Goal: Task Accomplishment & Management: Manage account settings

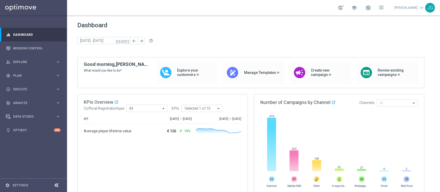
click at [368, 9] on div "school" at bounding box center [360, 7] width 45 height 9
click at [362, 9] on div "school" at bounding box center [360, 7] width 45 height 9
click at [365, 8] on span at bounding box center [368, 8] width 6 height 6
click at [27, 78] on div "gps_fixed Plan keyboard_arrow_right" at bounding box center [33, 76] width 66 height 14
click at [30, 87] on link "Target Groups" at bounding box center [33, 86] width 40 height 4
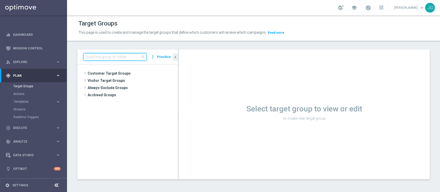
click at [120, 57] on input at bounding box center [114, 56] width 63 height 7
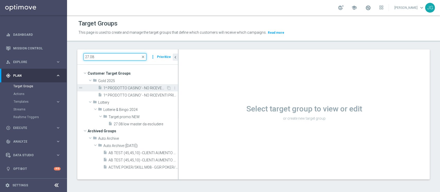
type input "27.08"
click at [127, 89] on span "1^ PRODOTTO CASINO' - NO RICEVENTI PRIVATE M08 - GGR M08 CASINO' > 600 CONTATTA…" at bounding box center [134, 88] width 63 height 4
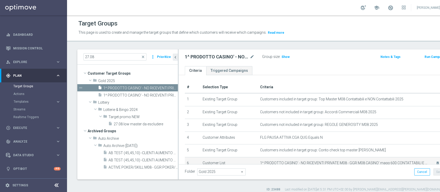
scroll to position [44, 0]
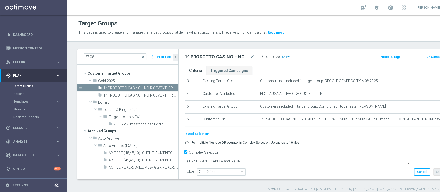
click at [282, 56] on span "Show" at bounding box center [285, 57] width 8 height 4
click at [194, 135] on button "+ Add Selection" at bounding box center [197, 134] width 25 height 6
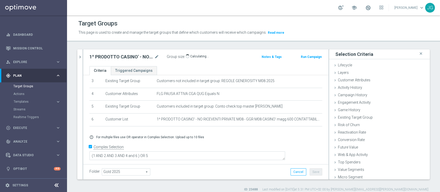
scroll to position [38, 0]
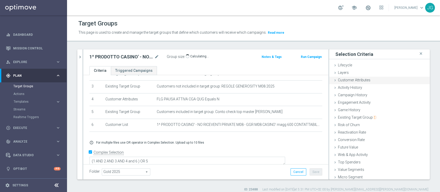
click at [354, 81] on span "Customer Attributes" at bounding box center [354, 80] width 32 height 4
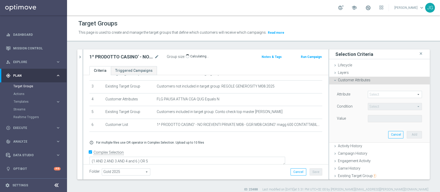
click at [377, 96] on span at bounding box center [395, 94] width 54 height 7
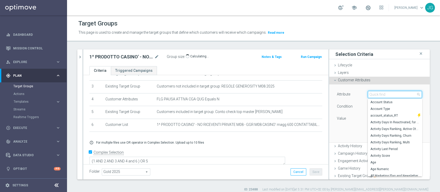
click at [377, 96] on input "search" at bounding box center [395, 94] width 54 height 7
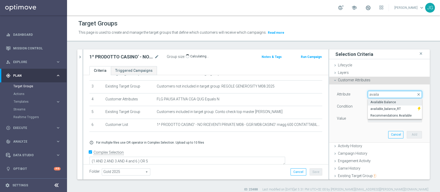
type input "availa"
click at [378, 101] on span "Available Balance" at bounding box center [394, 102] width 49 height 4
type input "Available Balance"
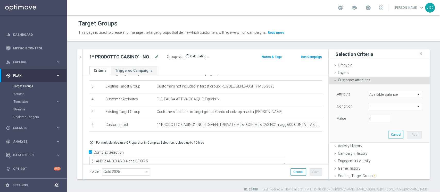
click at [371, 109] on span "=" at bounding box center [395, 106] width 54 height 7
click at [370, 112] on span "<" at bounding box center [394, 114] width 49 height 4
type input "<"
click at [368, 118] on input "€" at bounding box center [379, 118] width 23 height 7
type input "50"
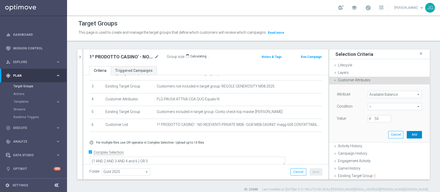
click at [408, 134] on button "Add" at bounding box center [414, 134] width 15 height 7
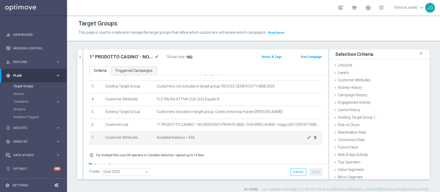
scroll to position [52, 0]
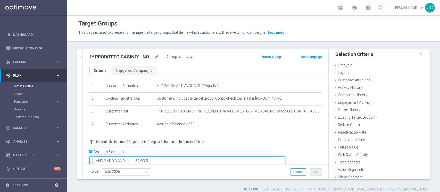
click at [174, 157] on textarea "(1 AND 2 AND 3 AND 4 and 6 ) OR 5" at bounding box center [187, 161] width 196 height 9
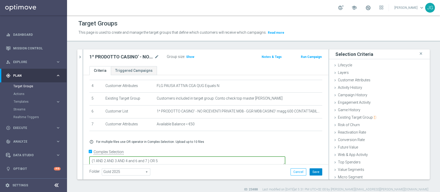
type textarea "(1 AND 2 AND 3 AND 4 and 6 and 7 ) OR 5"
click at [310, 173] on button "Save" at bounding box center [316, 172] width 13 height 7
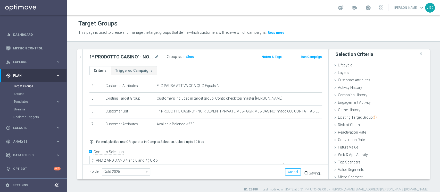
scroll to position [52, 0]
click at [187, 57] on span "Show" at bounding box center [190, 57] width 8 height 4
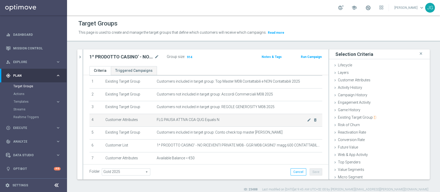
scroll to position [51, 0]
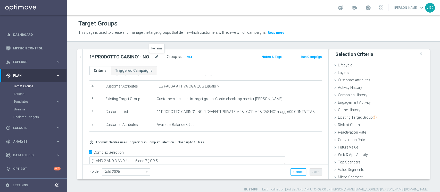
click at [156, 57] on icon "mode_edit" at bounding box center [156, 57] width 5 height 6
click at [205, 74] on ul "Criteria Triggered Campaigns" at bounding box center [205, 70] width 245 height 9
click at [28, 128] on span "Execute" at bounding box center [34, 128] width 43 height 3
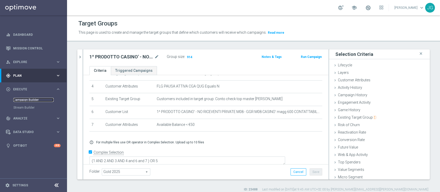
click at [31, 100] on link "Campaign Builder" at bounding box center [33, 100] width 40 height 4
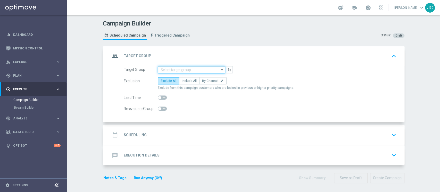
click at [182, 66] on input at bounding box center [191, 69] width 67 height 7
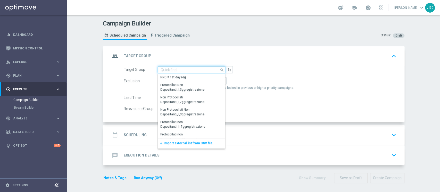
paste input "1^ PRODOTTO CASINO' - NO RICEVENTI PRIVATE M08 - GGR M08 CASINO' > 600 CONTATTA…"
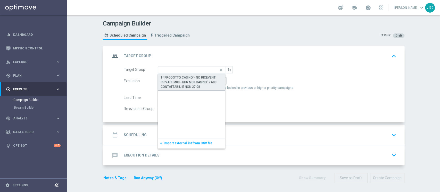
click at [182, 79] on div "1^ PRODOTTO CASINO' - NO RICEVENTI PRIVATE M08 - GGR M08 CASINO' > 600 CONTATTA…" at bounding box center [192, 82] width 62 height 14
type input "1^ PRODOTTO CASINO' - NO RICEVENTI PRIVATE M08 - GGR M08 CASINO' > 600 CONTATTA…"
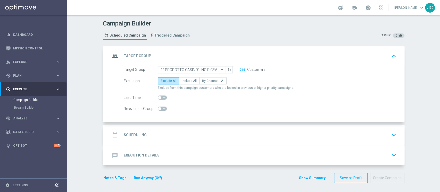
click at [181, 137] on div "date_range Scheduling keyboard_arrow_down" at bounding box center [254, 135] width 288 height 10
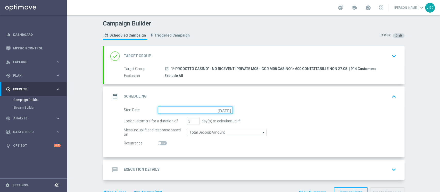
click at [197, 113] on input at bounding box center [195, 110] width 75 height 7
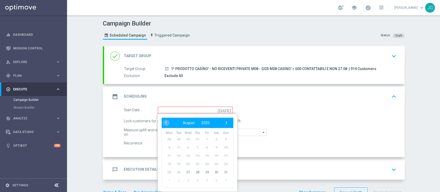
click at [185, 166] on span "20" at bounding box center [188, 164] width 8 height 8
click at [185, 171] on span "27" at bounding box center [188, 172] width 8 height 8
type input "[DATE]"
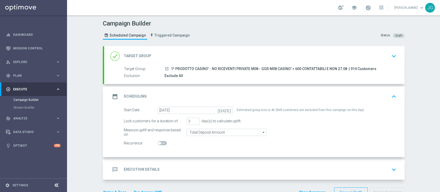
click at [223, 61] on div "done Target Group keyboard_arrow_down" at bounding box center [254, 56] width 300 height 20
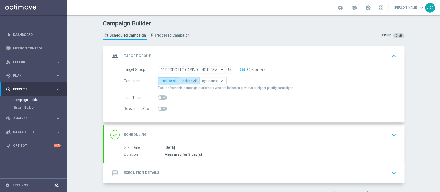
click at [188, 79] on span "Include All" at bounding box center [189, 81] width 15 height 4
click at [185, 80] on input "Include All" at bounding box center [183, 81] width 3 height 3
radio input "true"
click at [163, 86] on span "Include in this campaign customers who are locked in previous or higher priorit…" at bounding box center [223, 88] width 131 height 4
click at [163, 83] on label "Exclude All" at bounding box center [168, 80] width 21 height 7
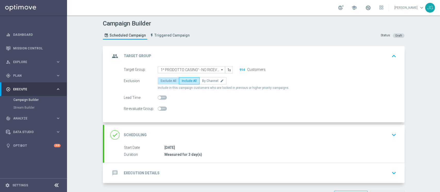
click at [163, 83] on input "Exclude All" at bounding box center [162, 81] width 3 height 3
radio input "true"
click at [218, 132] on div "done Scheduling keyboard_arrow_down" at bounding box center [254, 135] width 288 height 10
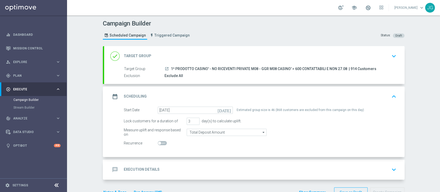
click at [269, 168] on div "message Execution Details keyboard_arrow_down" at bounding box center [254, 170] width 288 height 10
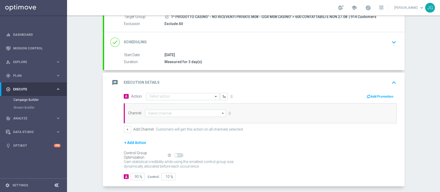
scroll to position [74, 0]
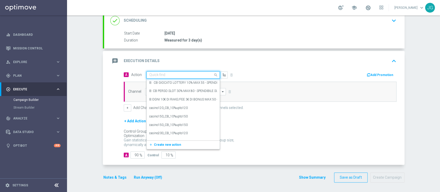
click at [171, 75] on input "text" at bounding box center [177, 75] width 57 height 4
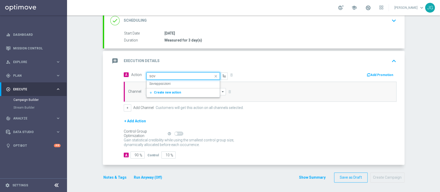
type input "sovr"
click at [167, 93] on span "Create new action" at bounding box center [167, 93] width 27 height 4
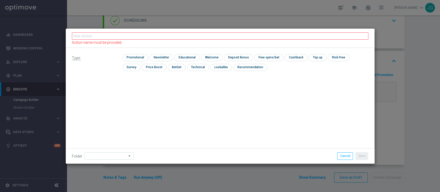
click at [177, 75] on div "Type: check Promotional check Newsletter check Educational check Welcome check …" at bounding box center [220, 64] width 309 height 33
click at [341, 152] on div "Folder arrow_drop_down Show Selected 0 of 131 000Multi vecchie" at bounding box center [220, 155] width 309 height 15
click at [348, 162] on div "Folder arrow_drop_down Show Selected 0 of 131 000Multi vecchie" at bounding box center [220, 155] width 309 height 15
click at [346, 157] on button "Cancel" at bounding box center [345, 156] width 16 height 7
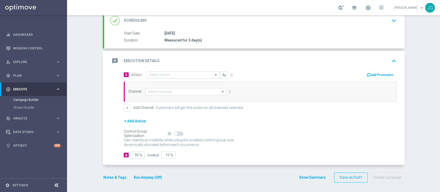
click at [189, 74] on input "text" at bounding box center [177, 75] width 57 height 4
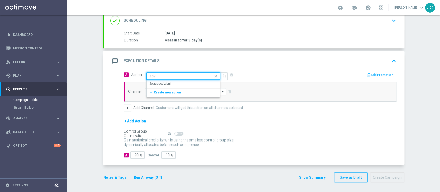
type input "sovr"
click at [164, 85] on label "Sovrapposizioni" at bounding box center [159, 84] width 21 height 4
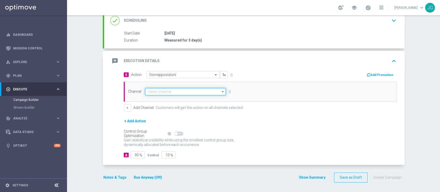
click at [174, 93] on input at bounding box center [185, 91] width 81 height 7
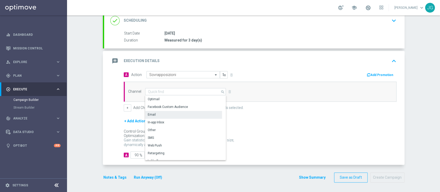
click at [161, 114] on div "Email" at bounding box center [183, 114] width 77 height 7
type input "Email"
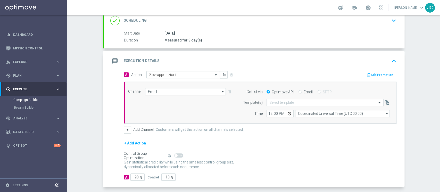
click at [256, 60] on div "message Execution Details keyboard_arrow_up" at bounding box center [254, 61] width 288 height 10
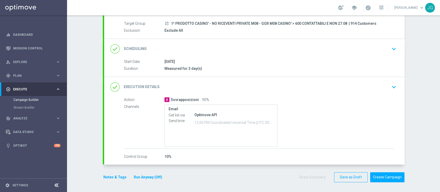
scroll to position [45, 0]
click at [139, 177] on button "Run Anyway (Off)" at bounding box center [147, 177] width 29 height 6
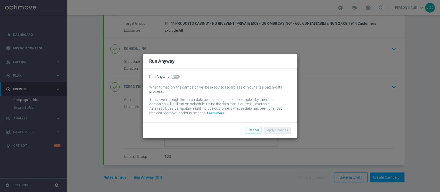
click at [173, 75] on span at bounding box center [175, 77] width 9 height 4
click at [173, 75] on input "checkbox" at bounding box center [175, 77] width 9 height 4
checkbox input "true"
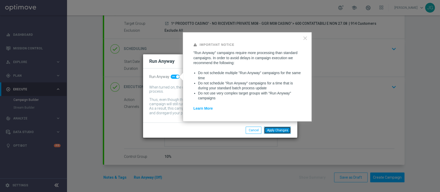
click at [281, 133] on button "Apply Changes" at bounding box center [277, 130] width 27 height 7
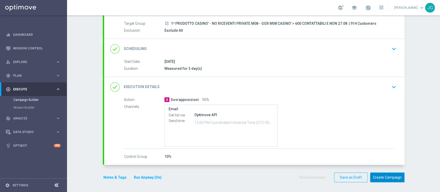
click at [397, 178] on button "Create Campaign" at bounding box center [387, 178] width 34 height 10
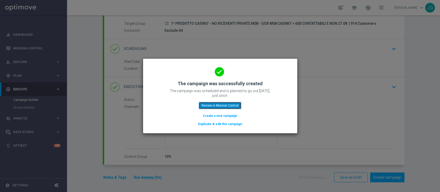
click at [214, 106] on button "Review in Mission Control" at bounding box center [220, 105] width 43 height 7
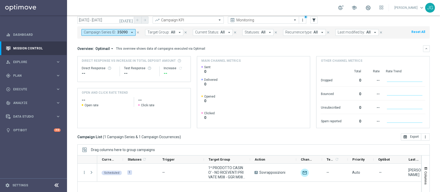
scroll to position [19, 0]
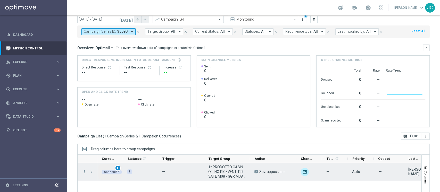
click at [120, 167] on div "play_arrow" at bounding box center [118, 168] width 6 height 6
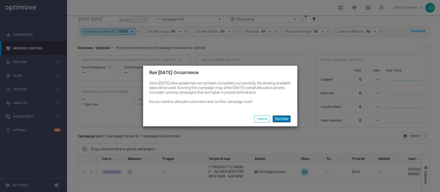
click at [283, 118] on button "Run Now" at bounding box center [281, 118] width 18 height 7
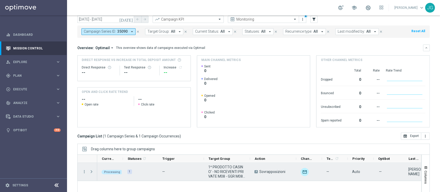
click at [92, 170] on span "Press SPACE to select this row." at bounding box center [91, 172] width 5 height 4
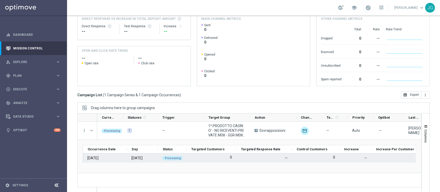
scroll to position [60, 0]
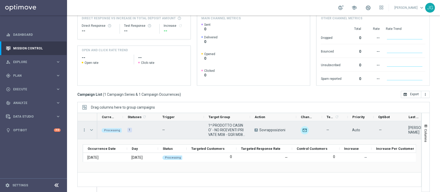
click at [94, 129] on span "Press SPACE to select this row." at bounding box center [91, 130] width 5 height 4
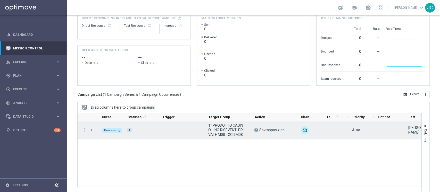
click at [94, 129] on span "Press SPACE to select this row." at bounding box center [91, 130] width 5 height 4
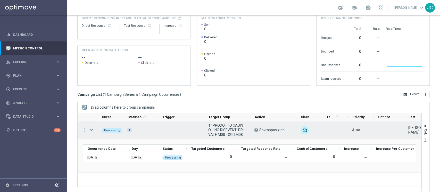
click at [94, 129] on span "Press SPACE to select this row." at bounding box center [91, 130] width 5 height 4
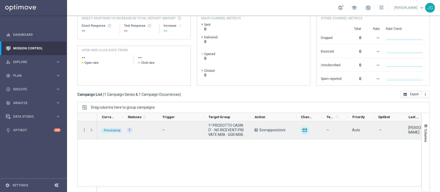
click at [94, 129] on span "Press SPACE to select this row." at bounding box center [91, 130] width 5 height 4
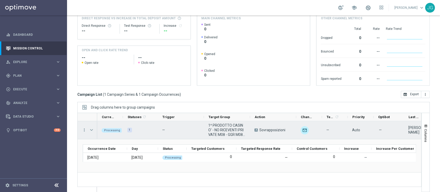
click at [94, 129] on span "Press SPACE to select this row." at bounding box center [91, 130] width 5 height 4
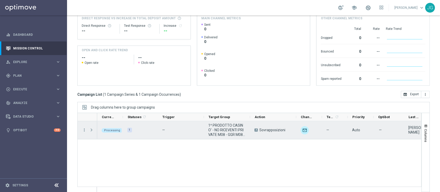
click at [94, 129] on span "Press SPACE to select this row." at bounding box center [91, 130] width 5 height 4
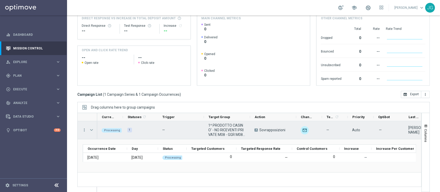
click at [94, 129] on span "Press SPACE to select this row." at bounding box center [91, 130] width 5 height 4
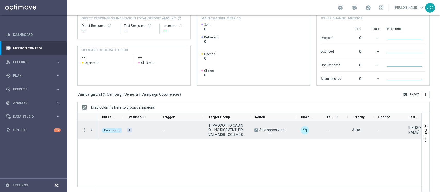
click at [94, 129] on span "Press SPACE to select this row." at bounding box center [91, 130] width 5 height 4
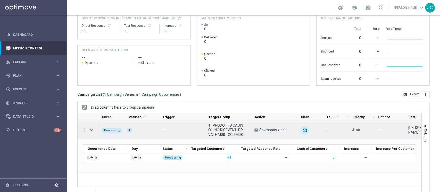
click at [94, 129] on span "Press SPACE to select this row." at bounding box center [91, 130] width 5 height 4
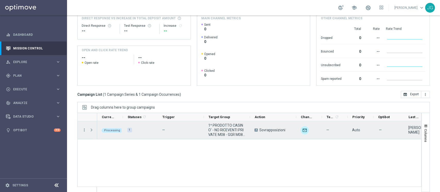
click at [94, 129] on span "Press SPACE to select this row." at bounding box center [91, 130] width 5 height 4
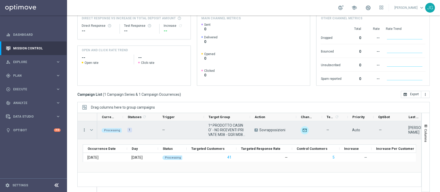
click at [86, 131] on icon "more_vert" at bounding box center [84, 130] width 5 height 5
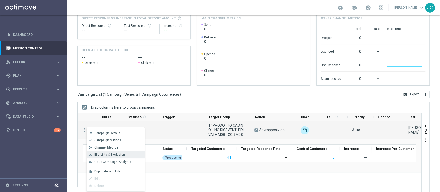
click at [104, 155] on span "Eligibility & Exclusion" at bounding box center [109, 155] width 31 height 4
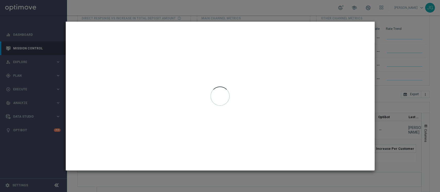
type input "[DATE] - [DATE]"
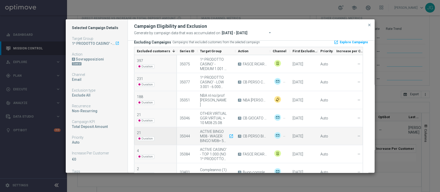
scroll to position [111, 0]
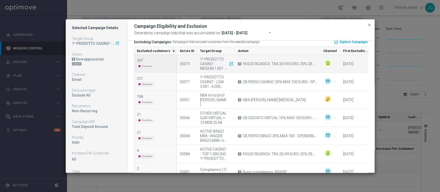
drag, startPoint x: 269, startPoint y: 52, endPoint x: 319, endPoint y: 57, distance: 50.2
click at [319, 57] on div "Excluded customers 1 Series ID Target Group Action" at bounding box center [251, 144] width 234 height 194
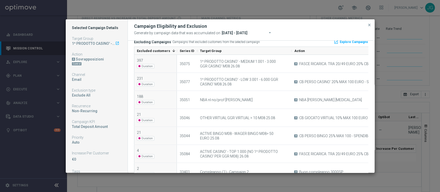
drag, startPoint x: 235, startPoint y: 51, endPoint x: 289, endPoint y: 51, distance: 54.6
click at [290, 51] on div at bounding box center [291, 51] width 2 height 8
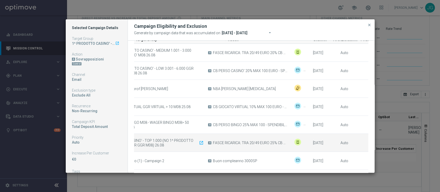
scroll to position [0, 0]
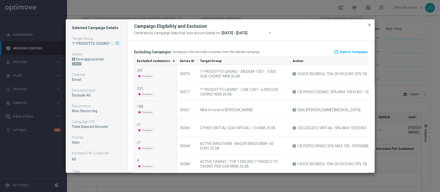
click at [368, 25] on span "close" at bounding box center [369, 25] width 4 height 4
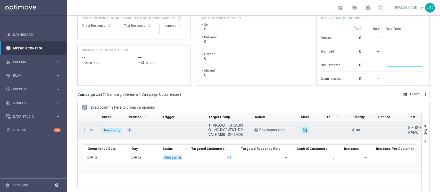
click at [85, 131] on icon "more_vert" at bounding box center [84, 130] width 5 height 5
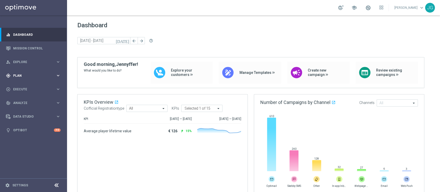
click at [30, 72] on div "gps_fixed Plan keyboard_arrow_right" at bounding box center [33, 76] width 66 height 14
click at [26, 85] on link "Target Groups" at bounding box center [33, 86] width 40 height 4
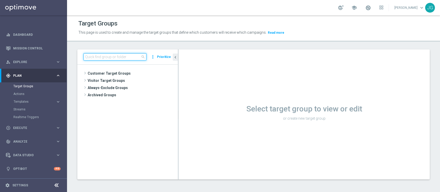
click at [117, 57] on input at bounding box center [114, 56] width 63 height 7
click at [247, 47] on div "Target Groups This page is used to create and manage the target groups that def…" at bounding box center [253, 103] width 373 height 177
click at [118, 58] on input at bounding box center [114, 56] width 63 height 7
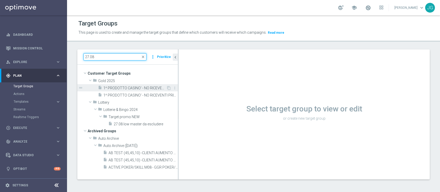
type input "27.08"
click at [141, 86] on span "1^ PRODOTTO CASINO' - NO RICEVENTI PRIVATE M08 - GGR M08 CASINO' > 600 CONTATTA…" at bounding box center [134, 88] width 63 height 4
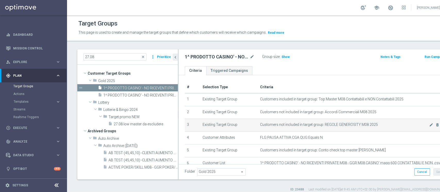
scroll to position [57, 0]
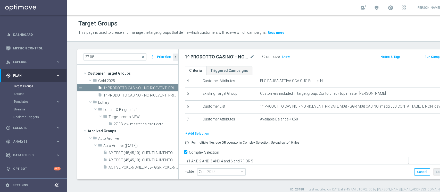
click at [199, 133] on button "+ Add Selection" at bounding box center [197, 134] width 25 height 6
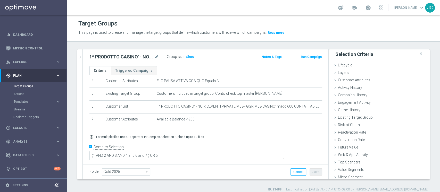
scroll to position [52, 0]
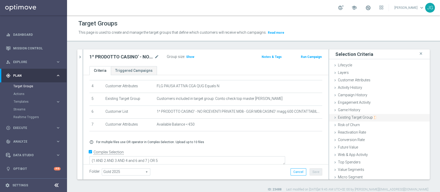
click at [345, 116] on span "Existing Target Group" at bounding box center [357, 117] width 39 height 4
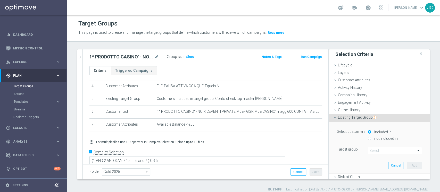
click at [376, 139] on label "not included in" at bounding box center [385, 138] width 25 height 5
click at [371, 139] on input "not included in" at bounding box center [369, 138] width 3 height 3
radio input "true"
click at [368, 154] on span at bounding box center [395, 150] width 54 height 7
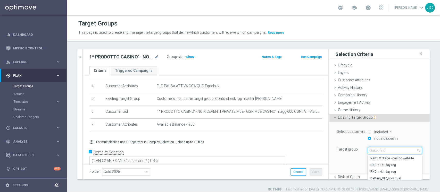
click at [370, 152] on input "search" at bounding box center [395, 150] width 54 height 7
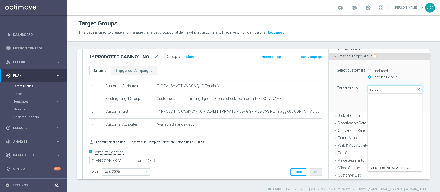
scroll to position [74, 0]
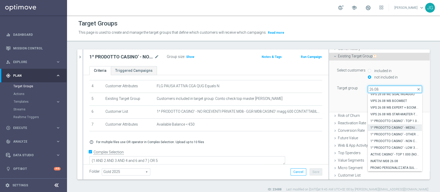
type input "26.08"
click at [387, 128] on span "1^ PRODOTTO CASINO' - MEDIUM 1.001 - 3.000 GGR CASINO' M08 26.08" at bounding box center [394, 128] width 49 height 4
type input "1^ PRODOTTO CASINO' - MEDIUM 1.001 - 3.000 GGR CASINO' M08 26.08"
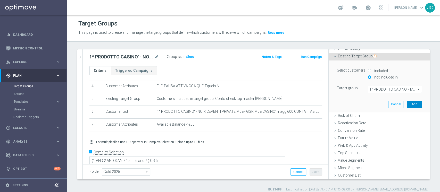
click at [407, 103] on button "Add" at bounding box center [414, 104] width 15 height 7
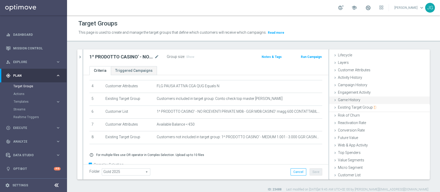
scroll to position [10, 0]
click at [357, 106] on span "Existing Target Group" at bounding box center [357, 108] width 39 height 4
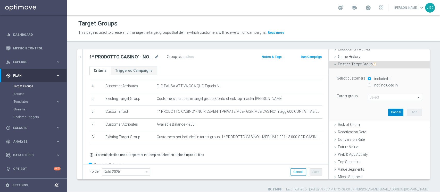
scroll to position [61, 0]
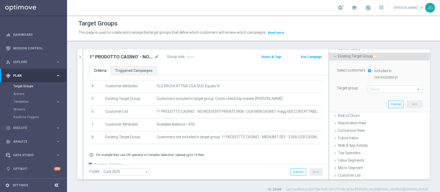
click at [380, 79] on div "not included in" at bounding box center [395, 77] width 54 height 6
click at [368, 77] on input "not included in" at bounding box center [369, 77] width 3 height 3
radio input "true"
click at [369, 91] on span at bounding box center [395, 89] width 54 height 7
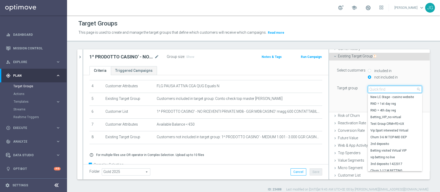
click at [369, 91] on input "search" at bounding box center [395, 89] width 54 height 7
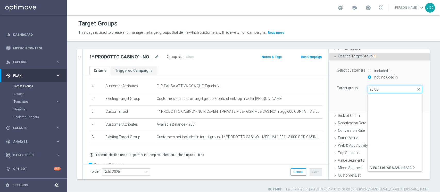
scroll to position [74, 0]
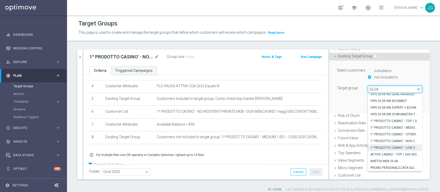
type input "26.08"
click at [389, 147] on span "1^ PRODOTTO CASINO' - LOW 3.001 - 6.000 GGR CASINO' M08 26.08" at bounding box center [394, 148] width 49 height 4
type input "1^ PRODOTTO CASINO' - LOW 3.001 - 6.000 GGR CASINO' M08 26.08"
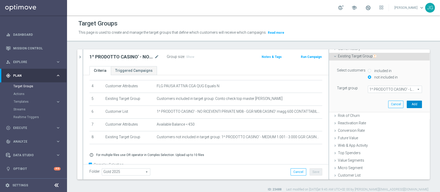
click at [407, 102] on button "Add" at bounding box center [414, 104] width 15 height 7
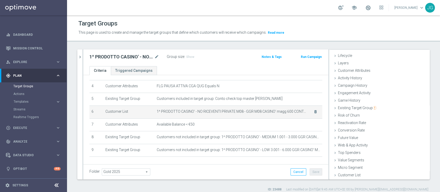
scroll to position [10, 0]
click at [365, 106] on span "Existing Target Group" at bounding box center [357, 108] width 39 height 4
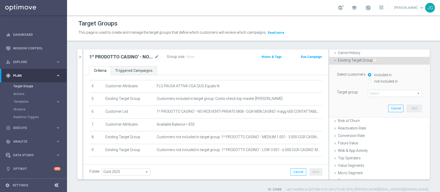
scroll to position [61, 0]
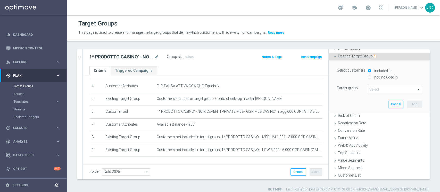
click at [373, 76] on label "not included in" at bounding box center [385, 77] width 25 height 5
click at [369, 76] on input "not included in" at bounding box center [369, 77] width 3 height 3
radio input "true"
click at [371, 89] on span at bounding box center [395, 89] width 54 height 7
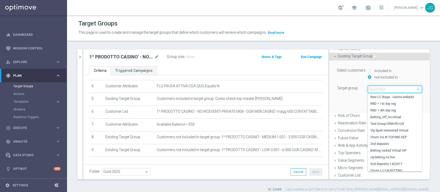
click at [371, 89] on input "search" at bounding box center [395, 89] width 54 height 7
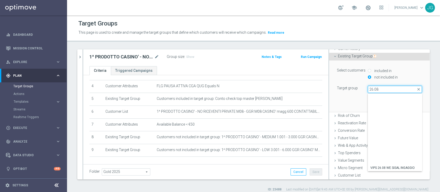
scroll to position [74, 0]
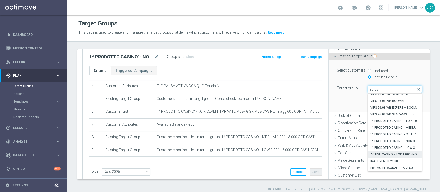
type input "26.08"
click at [386, 155] on span "ACTIVE CASINO' - TOP 1.000 (NO 1^ PRODOTTO CASINO' PER GGR M08) 26.08" at bounding box center [394, 155] width 49 height 4
type input "ACTIVE CASINO' - TOP 1.000 (NO 1^ PRODOTTO CASINO' PER GGR M08) 26.08"
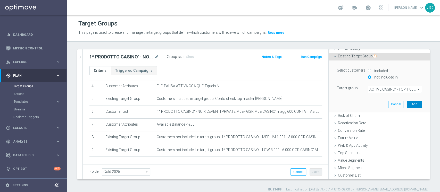
click at [407, 103] on button "Add" at bounding box center [414, 104] width 15 height 7
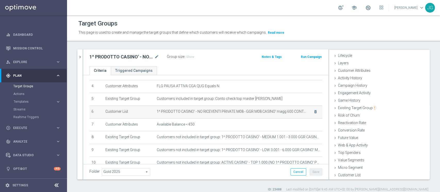
scroll to position [91, 0]
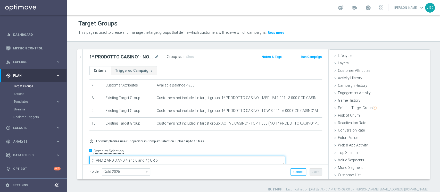
click at [183, 156] on textarea "(1 AND 2 AND 3 AND 4 and 6 and 7 ) OR 5" at bounding box center [187, 160] width 196 height 9
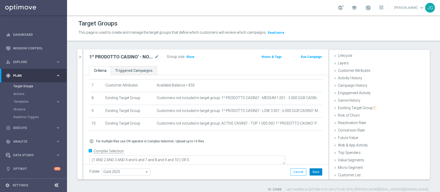
click at [311, 174] on button "Save" at bounding box center [316, 172] width 13 height 7
click at [187, 57] on span "Show" at bounding box center [190, 57] width 8 height 4
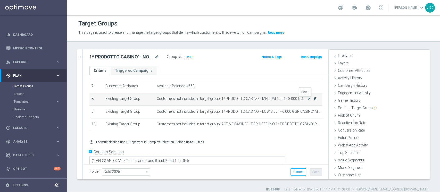
click at [313, 99] on icon "delete_forever" at bounding box center [315, 99] width 4 height 4
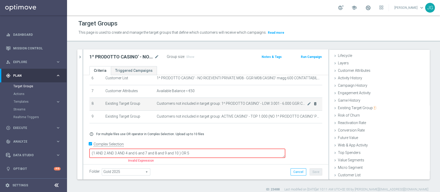
scroll to position [78, 0]
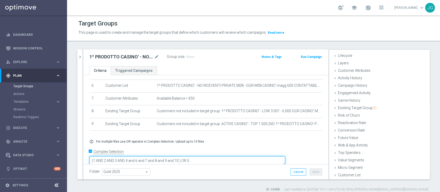
click at [215, 156] on textarea "(1 AND 2 AND 3 AND 4 and 6 and 7 and 8 and 9 and 10 ) OR 5" at bounding box center [187, 160] width 196 height 9
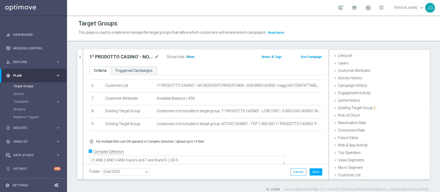
scroll to position [77, 0]
click at [190, 56] on span "Show" at bounding box center [190, 57] width 8 height 4
click at [261, 138] on div "+ Add Selection error_outline For multiple files use OR operator in Complex Sel…" at bounding box center [206, 142] width 240 height 12
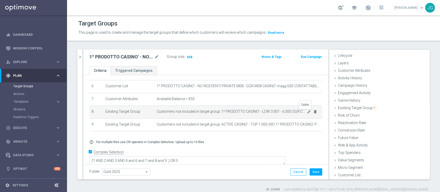
click at [313, 113] on icon "delete_forever" at bounding box center [315, 112] width 4 height 4
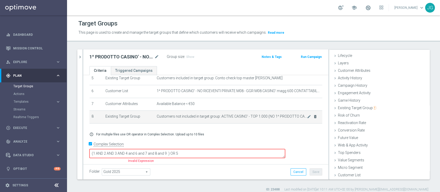
scroll to position [65, 0]
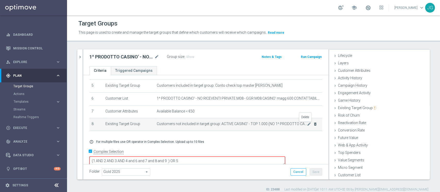
click at [313, 125] on icon "delete_forever" at bounding box center [315, 124] width 4 height 4
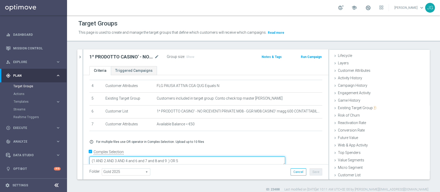
drag, startPoint x: 205, startPoint y: 153, endPoint x: 224, endPoint y: 161, distance: 20.8
click at [224, 161] on form "Complex Selection (1 AND 2 AND 3 AND 4 and 6 and 7 and 8 and 9 ) OR 5 Invalid E…" at bounding box center [205, 160] width 233 height 24
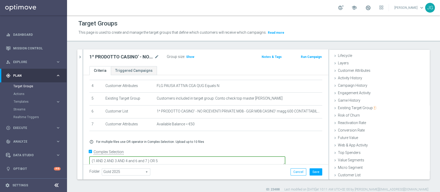
type textarea "(1 AND 2 AND 3 AND 4 and 6 and 7 ) OR 5"
click at [313, 172] on button "Save" at bounding box center [316, 172] width 13 height 7
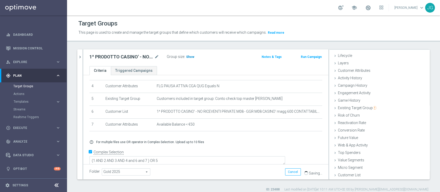
click at [190, 59] on h3 "Show" at bounding box center [190, 57] width 9 height 6
click at [80, 59] on icon "chevron_right" at bounding box center [80, 57] width 5 height 5
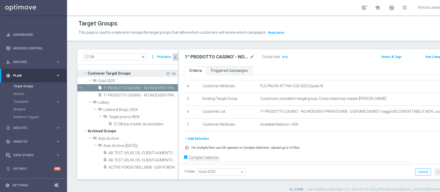
scroll to position [19, 0]
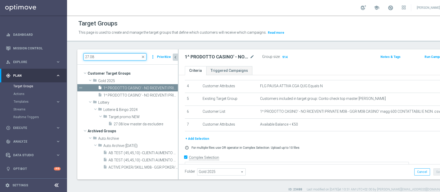
click at [107, 58] on input "27.08" at bounding box center [114, 56] width 63 height 7
type input "2"
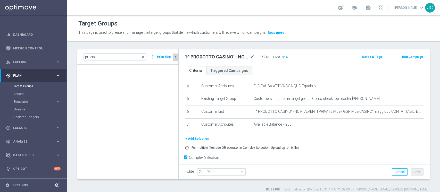
scroll to position [0, 0]
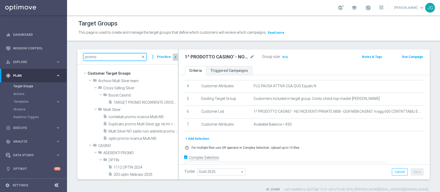
click at [111, 57] on input "promo" at bounding box center [114, 56] width 63 height 7
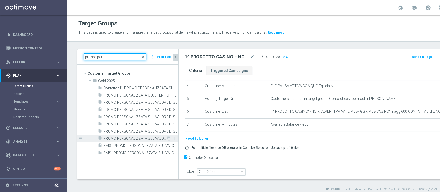
type input "promo per"
click at [143, 138] on span "PROMO PERSONALIZZATA SUL VALORE DI SP TRA 1.300 E 1.500 - CONTATTABILI E NON (P…" at bounding box center [134, 139] width 63 height 4
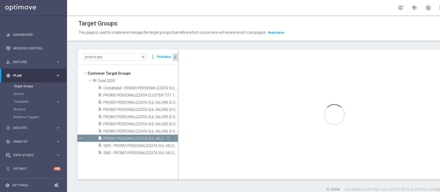
type textarea "(1 and 2 and 3 )"
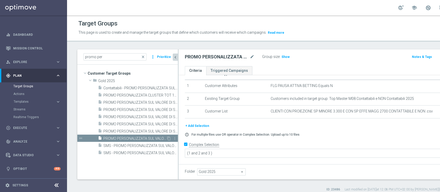
scroll to position [5, 0]
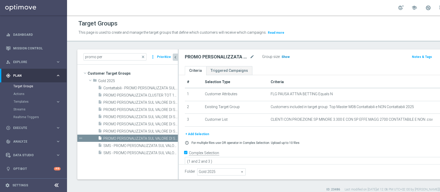
click at [284, 57] on span "Show" at bounding box center [285, 57] width 8 height 4
click at [285, 57] on span "1,340" at bounding box center [286, 57] width 9 height 5
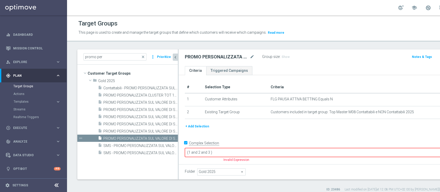
scroll to position [0, 0]
click at [200, 126] on button "+ Add Selection" at bounding box center [197, 127] width 25 height 6
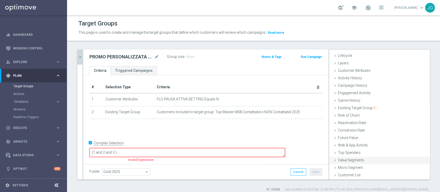
scroll to position [4, 0]
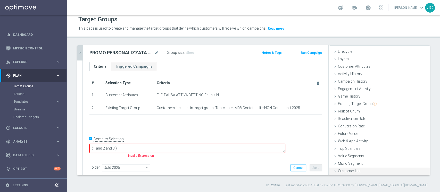
click at [338, 168] on div "Customer List done" at bounding box center [379, 172] width 101 height 8
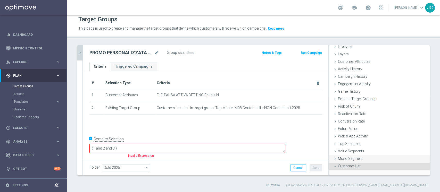
scroll to position [56, 0]
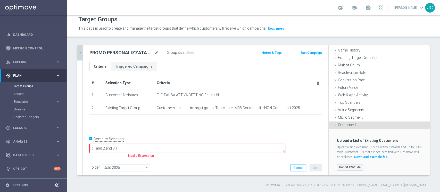
click at [340, 165] on label "Import CSV File" at bounding box center [350, 167] width 26 height 6
click at [0, 0] on input "Import CSV File" at bounding box center [0, 0] width 0 height 0
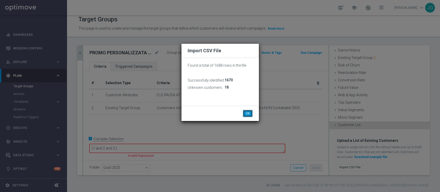
click at [247, 113] on button "OK" at bounding box center [248, 113] width 10 height 7
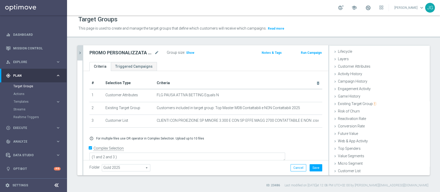
scroll to position [10, 0]
click at [310, 168] on button "Save" at bounding box center [316, 167] width 13 height 7
click at [189, 55] on h3 "Show" at bounding box center [190, 53] width 9 height 6
click at [191, 53] on span "1,299" at bounding box center [190, 53] width 9 height 5
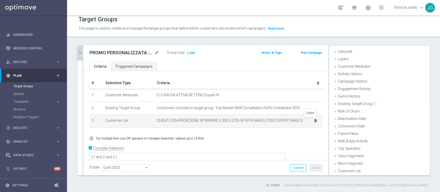
click at [313, 122] on icon "delete_forever" at bounding box center [315, 121] width 4 height 4
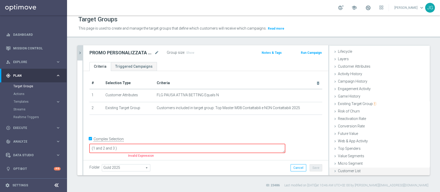
click at [343, 169] on span "Customer List" at bounding box center [349, 171] width 23 height 4
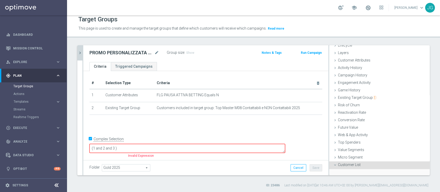
scroll to position [56, 0]
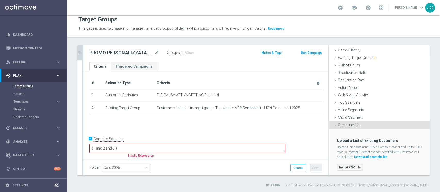
click at [348, 164] on label "Import CSV File" at bounding box center [350, 167] width 26 height 6
click at [0, 0] on input "Import CSV File" at bounding box center [0, 0] width 0 height 0
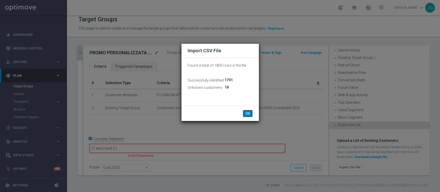
click at [248, 113] on button "OK" at bounding box center [248, 113] width 10 height 7
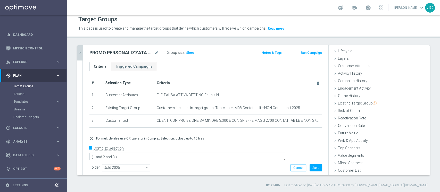
scroll to position [10, 0]
click at [312, 171] on button "Save" at bounding box center [316, 167] width 13 height 7
click at [187, 52] on span "Show" at bounding box center [190, 53] width 8 height 4
click at [191, 53] on span "1,447" at bounding box center [190, 53] width 9 height 5
click at [156, 52] on icon "mode_edit" at bounding box center [156, 53] width 5 height 6
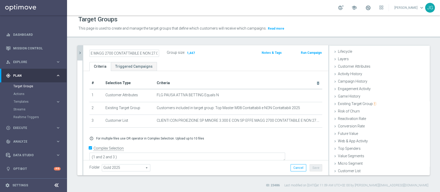
scroll to position [0, 98]
type input "CLIENTI CON PROIEZIONE SP MINORE 3.300 E CON SP EFFE MAGG 2700 CONTATTABILE E N…"
click at [207, 61] on div "CLIENTI CON PROIEZIONE SP MINORE 3.300 E CON SP EFFE MAGG 2700 CONTATTABILE E N…" at bounding box center [205, 53] width 245 height 17
click at [310, 170] on button "Save" at bounding box center [316, 167] width 13 height 7
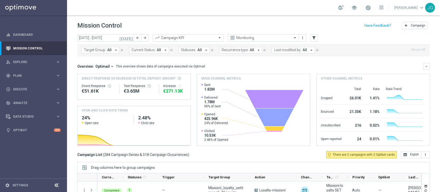
click at [130, 40] on icon "[DATE]" at bounding box center [126, 38] width 14 height 5
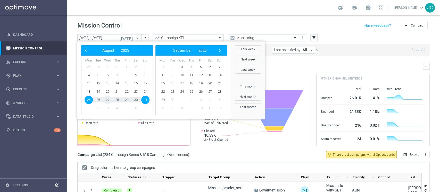
click at [108, 102] on span "27" at bounding box center [107, 100] width 8 height 8
type input "27 Aug 2025 - 27 Aug 2025"
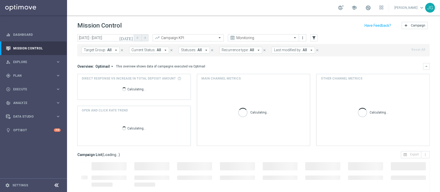
click at [293, 51] on span "Last modified by:" at bounding box center [287, 50] width 27 height 4
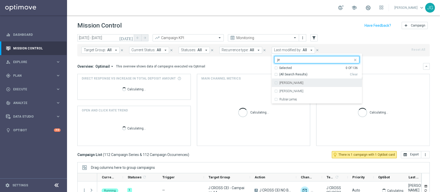
click at [279, 83] on label "[PERSON_NAME]" at bounding box center [291, 82] width 24 height 3
type input "je"
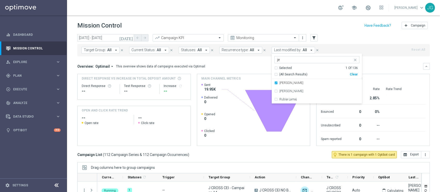
click at [191, 90] on div "Direct Response VS Increase In Total Deposit Amount Direct Response -- Test Res…" at bounding box center [253, 110] width 352 height 72
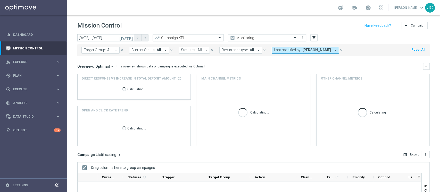
scroll to position [65, 0]
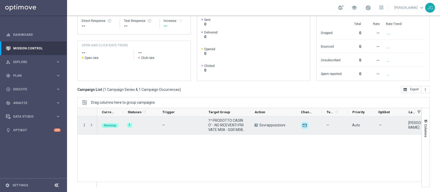
click at [85, 125] on icon "more_vert" at bounding box center [84, 125] width 5 height 5
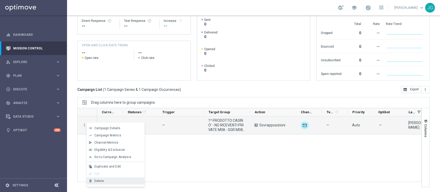
click at [104, 182] on div "Delete" at bounding box center [118, 181] width 48 height 4
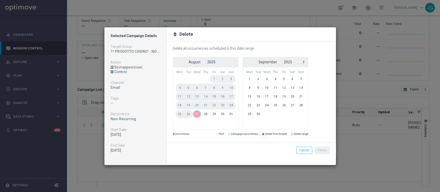
click at [195, 113] on span "27" at bounding box center [197, 114] width 9 height 8
click at [323, 149] on button "Delete" at bounding box center [322, 150] width 15 height 7
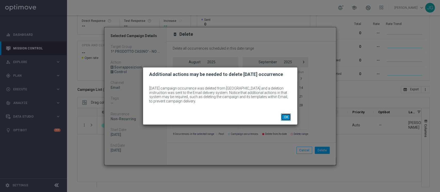
click at [284, 117] on button "OK" at bounding box center [286, 117] width 10 height 7
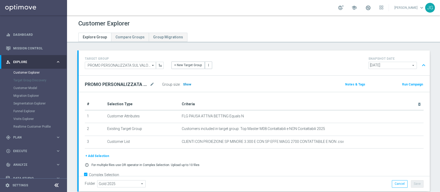
click at [185, 86] on span "Show" at bounding box center [187, 85] width 8 height 4
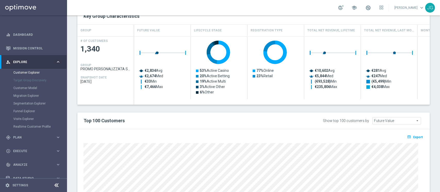
scroll to position [294, 0]
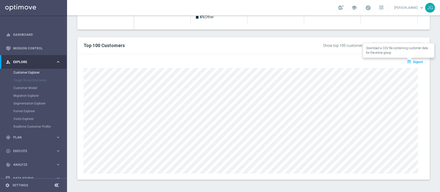
click at [413, 62] on span "Export" at bounding box center [418, 62] width 10 height 4
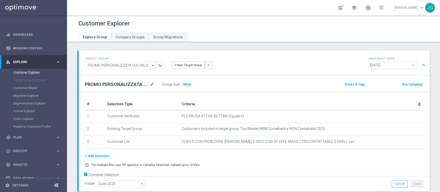
click at [187, 84] on span "Show" at bounding box center [187, 85] width 8 height 4
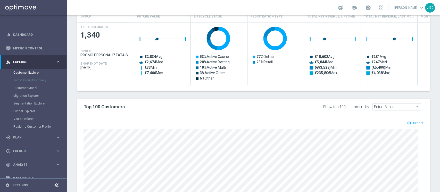
scroll to position [256, 0]
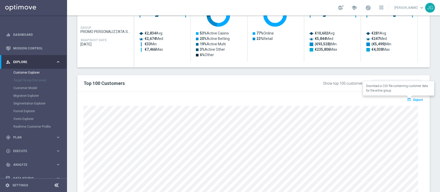
click at [413, 98] on span "Export" at bounding box center [418, 100] width 10 height 4
click at [282, 80] on div "Show top 100 customers by Future Value Future Value arrow_drop_down search" at bounding box center [354, 83] width 145 height 8
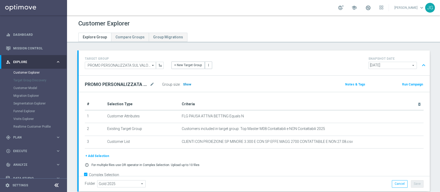
click at [186, 83] on span "Show" at bounding box center [187, 85] width 8 height 4
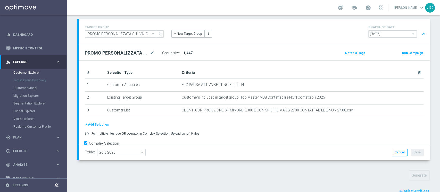
scroll to position [181, 0]
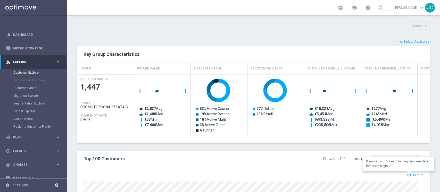
click at [413, 174] on span "Export" at bounding box center [418, 176] width 10 height 4
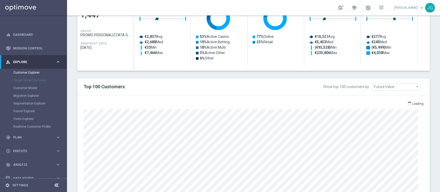
scroll to position [256, 0]
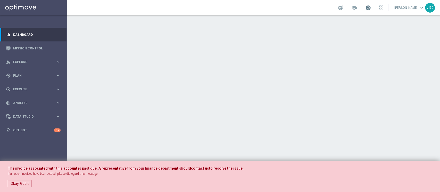
click at [365, 7] on span at bounding box center [368, 8] width 6 height 6
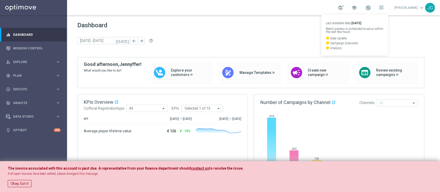
click at [191, 36] on div "Dashboard today 26 Aug 2024 - 01 Sep 2024 arrow_back arrow_forward help_outline" at bounding box center [253, 40] width 352 height 36
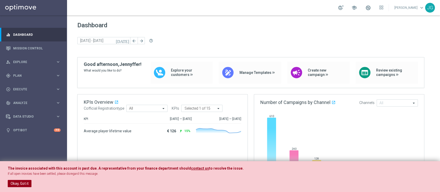
click at [25, 182] on button "Okay, Got it" at bounding box center [20, 183] width 24 height 7
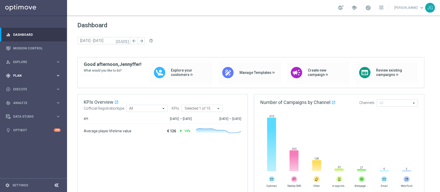
click at [38, 80] on div "gps_fixed Plan keyboard_arrow_right" at bounding box center [33, 76] width 66 height 14
click at [25, 102] on span "Templates" at bounding box center [32, 101] width 37 height 3
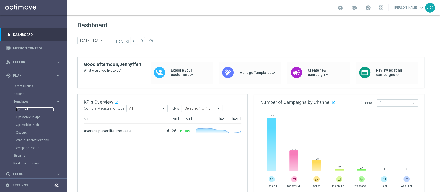
click at [22, 108] on link "Optimail" at bounding box center [35, 109] width 38 height 4
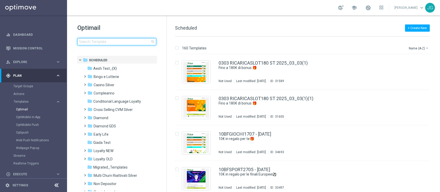
click at [123, 38] on input at bounding box center [116, 41] width 79 height 7
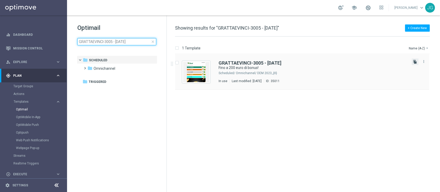
type input "GRATTAEVINCI-3005 - [DATE]"
click at [415, 60] on icon "file_copy" at bounding box center [415, 62] width 4 height 4
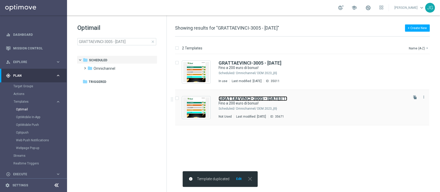
click at [268, 100] on b "GRATTAEVINCI-3005 - [DATE]" at bounding box center [250, 98] width 63 height 5
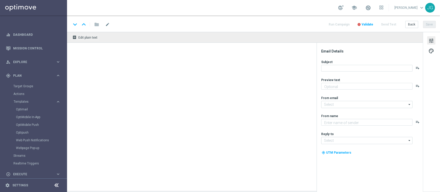
type textarea "Scopri cosa ti abbiamo riservato!"
type input "[EMAIL_ADDRESS][DOMAIN_NAME]"
type textarea "Sisal"
type input "[EMAIL_ADDRESS][DOMAIN_NAME]"
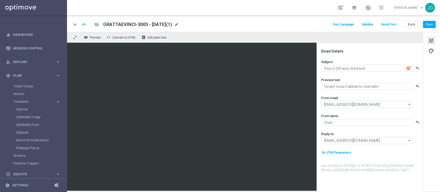
click at [179, 23] on span "mode_edit" at bounding box center [176, 24] width 5 height 5
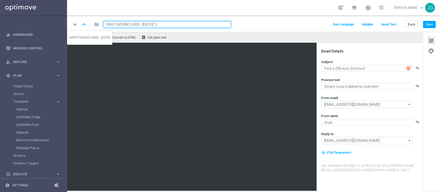
drag, startPoint x: 138, startPoint y: 23, endPoint x: 86, endPoint y: 23, distance: 52.8
click at [86, 23] on div "keyboard_arrow_down keyboard_arrow_up folder GRATTAEVINCI-3005 - [DATE](1)" at bounding box center [151, 24] width 160 height 7
paste input "VINCICB27-1"
click at [146, 23] on input "GRATTAVINCICB27-1 - [DATE](1)" at bounding box center [167, 24] width 128 height 7
click at [183, 27] on input "GRATTAVINCICB27-1 - [DATE](1)" at bounding box center [167, 24] width 128 height 7
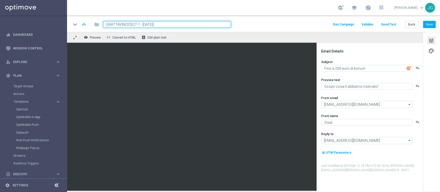
type input "GRATTAVINCICB27-1 - [DATE]"
drag, startPoint x: 183, startPoint y: 27, endPoint x: 89, endPoint y: 32, distance: 94.5
click at [89, 32] on div "keyboard_arrow_down keyboard_arrow_up folder GRATTAVINCICB27-1 - [DATE] Run Cam…" at bounding box center [253, 23] width 373 height 16
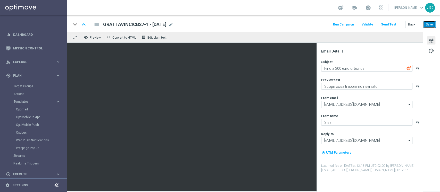
click at [426, 25] on button "Save" at bounding box center [429, 24] width 13 height 7
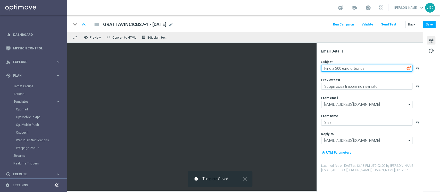
click at [338, 68] on textarea "Fino a 200 euro di bonus!" at bounding box center [366, 68] width 91 height 7
type textarea "Fino a 250 euro di bonus!"
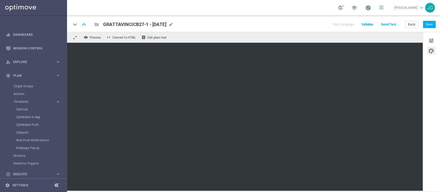
click at [365, 6] on span at bounding box center [368, 8] width 6 height 6
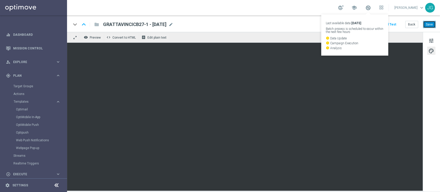
click at [432, 23] on button "Save" at bounding box center [429, 24] width 13 height 7
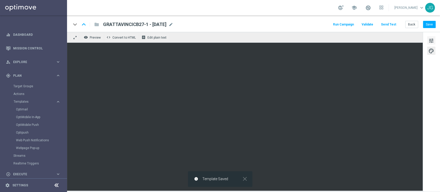
click at [432, 43] on span "tune" at bounding box center [431, 40] width 6 height 7
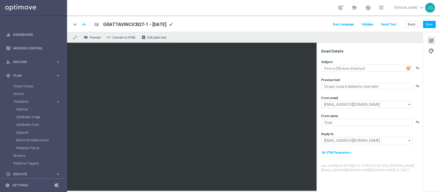
drag, startPoint x: 177, startPoint y: 23, endPoint x: 102, endPoint y: 23, distance: 75.5
click at [102, 23] on div "GRATTAVINCICB27-1 - [DATE] GRATTAVINCICB27-1 - [DATE] mode_edit" at bounding box center [136, 24] width 74 height 7
copy span "GRATTAVINCICB27-1 - [DATE]"
click at [431, 25] on button "Save" at bounding box center [429, 24] width 13 height 7
click at [21, 173] on span "Execute" at bounding box center [34, 174] width 43 height 3
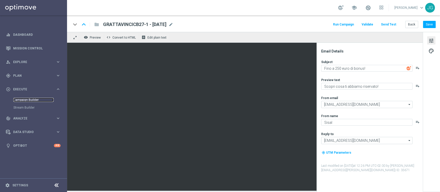
click at [24, 100] on link "Campaign Builder" at bounding box center [33, 100] width 40 height 4
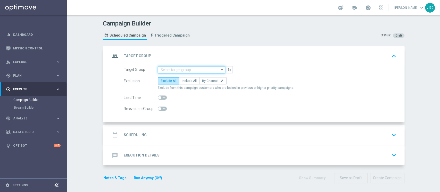
click at [177, 72] on input at bounding box center [191, 69] width 67 height 7
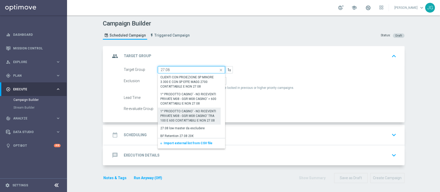
scroll to position [39, 0]
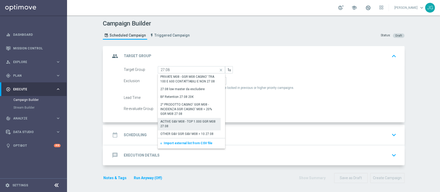
click at [187, 125] on div "ACTIVE G&V M08 - TOP 1.000 GGR M08 27.08" at bounding box center [189, 123] width 58 height 9
type input "ACTIVE G&V M08 - TOP 1.000 GGR M08 27.08"
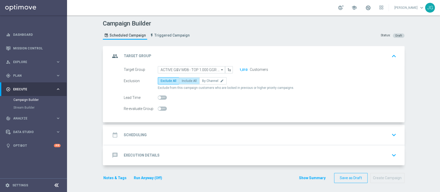
click at [185, 83] on label "Include All" at bounding box center [189, 80] width 21 height 7
click at [185, 83] on input "Include All" at bounding box center [183, 81] width 3 height 3
radio input "true"
click at [199, 128] on div "date_range Scheduling keyboard_arrow_down" at bounding box center [254, 135] width 300 height 20
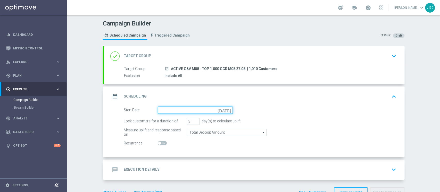
click at [195, 110] on input at bounding box center [195, 110] width 75 height 7
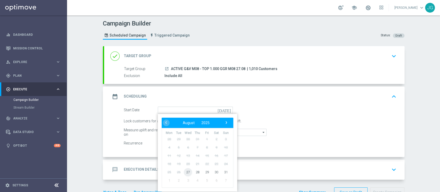
click at [188, 170] on span "27" at bounding box center [188, 172] width 8 height 8
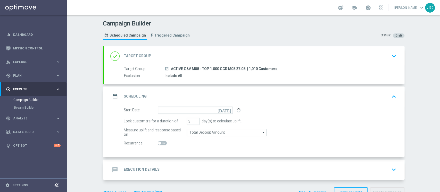
type input "[DATE]"
click at [197, 170] on div "message Execution Details keyboard_arrow_down" at bounding box center [254, 170] width 288 height 10
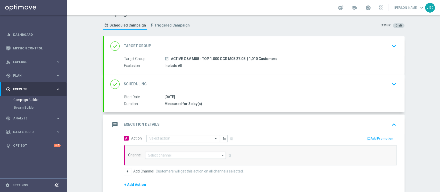
scroll to position [0, 0]
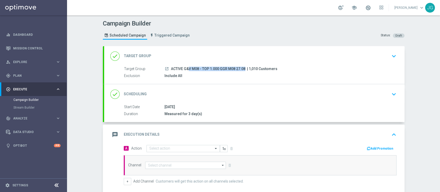
drag, startPoint x: 244, startPoint y: 68, endPoint x: 169, endPoint y: 68, distance: 75.5
click at [169, 68] on div "launch ACTIVE G&V M08 - TOP 1.000 GGR M08 27.08 | 1,010 Customers" at bounding box center [279, 68] width 230 height 5
copy div "ACTIVE G&V M08 - TOP 1.000 GGR M08 27.08"
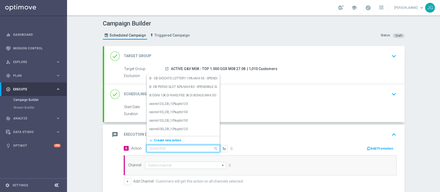
click at [170, 147] on input "text" at bounding box center [177, 149] width 57 height 4
paste input "[PERSON_NAME] G&V 25% MAX 250€ - SPENDIBILE G&V"
type input "[PERSON_NAME] G&V 25% MAX 250€ - SPENDIBILE G&V"
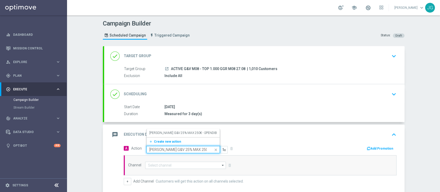
scroll to position [0, 22]
click at [173, 132] on label "[PERSON_NAME] G&V 25% MAX 250€ - SPENDIBILE G&V" at bounding box center [188, 133] width 78 height 4
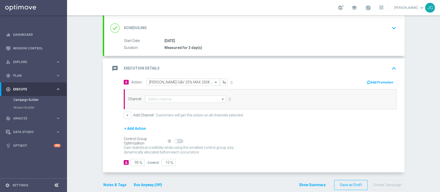
scroll to position [69, 0]
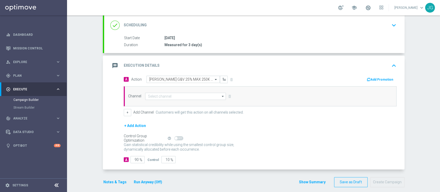
click at [383, 78] on button "Add Promotion" at bounding box center [380, 80] width 29 height 6
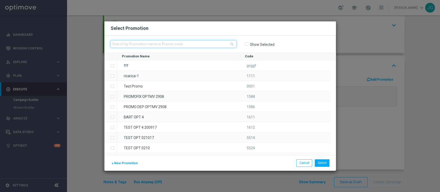
click at [214, 47] on input "text" at bounding box center [174, 43] width 126 height 7
paste input "333642"
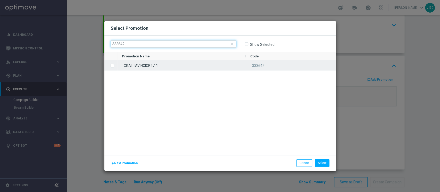
type input "333642"
click at [185, 66] on div "GRATTAVINCICB27-1" at bounding box center [181, 65] width 128 height 10
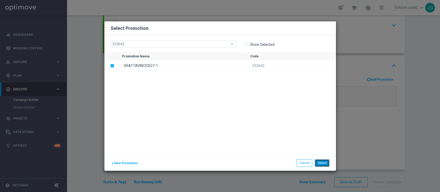
click at [323, 162] on button "Select" at bounding box center [322, 163] width 15 height 7
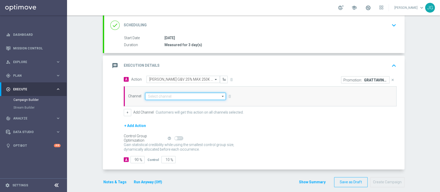
click at [192, 94] on input at bounding box center [185, 96] width 81 height 7
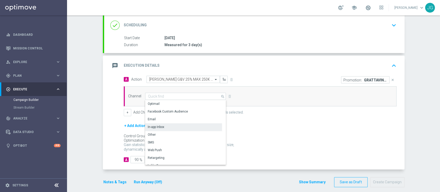
click at [181, 127] on div "In-app Inbox" at bounding box center [183, 126] width 77 height 7
type input "In-app Inbox"
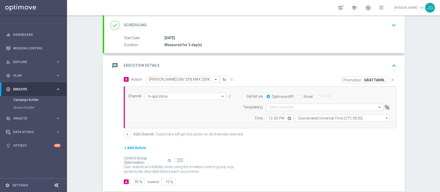
click at [298, 95] on input "Email" at bounding box center [299, 96] width 3 height 3
radio input "true"
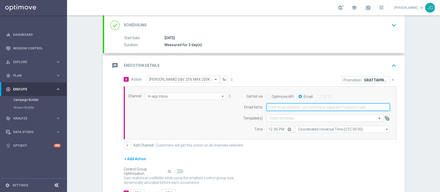
click at [288, 105] on input "email" at bounding box center [327, 107] width 123 height 7
type input "[PERSON_NAME][EMAIL_ADDRESS][PERSON_NAME][DOMAIN_NAME]"
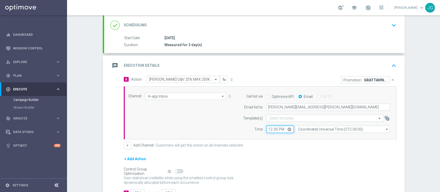
click at [286, 131] on input "12:00" at bounding box center [279, 129] width 27 height 7
type input "14:00"
click at [124, 146] on button "+" at bounding box center [127, 145] width 7 height 7
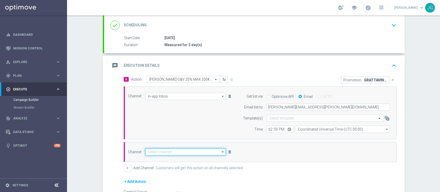
click at [158, 151] on input at bounding box center [185, 151] width 81 height 7
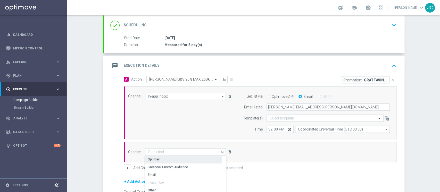
click at [174, 160] on div "Optimail" at bounding box center [183, 159] width 77 height 7
type input "Optimail"
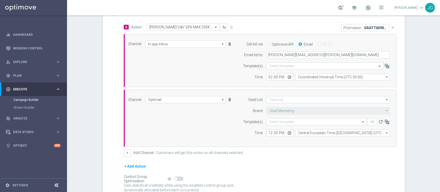
scroll to position [127, 0]
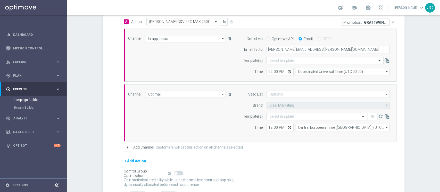
click at [278, 118] on input "text" at bounding box center [311, 116] width 85 height 4
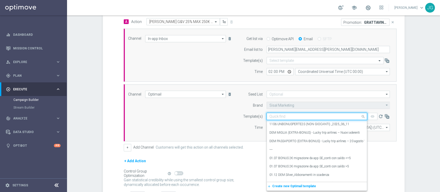
paste input "GRATTAVINCICB27-1 - [DATE]"
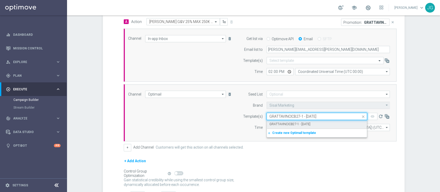
click at [287, 125] on label "GRATTAVINCICB27-1 - [DATE]" at bounding box center [289, 124] width 41 height 4
type input "GRATTAVINCICB27-1 - [DATE]"
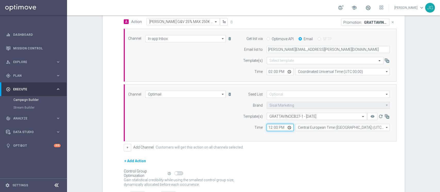
click at [287, 128] on input "12:00" at bounding box center [279, 127] width 27 height 7
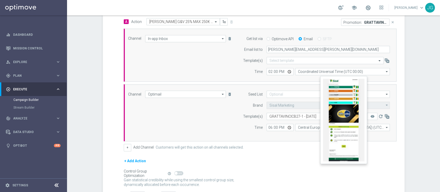
type input "18:00"
click at [372, 119] on button "remove_red_eye" at bounding box center [372, 116] width 10 height 7
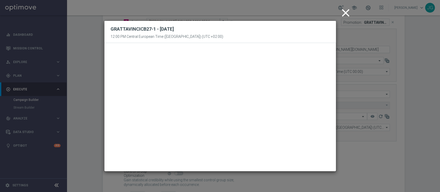
click at [349, 13] on icon "close" at bounding box center [345, 12] width 13 height 13
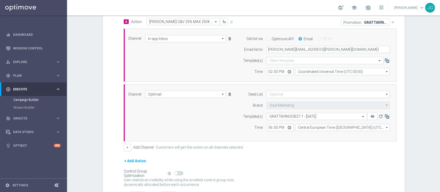
scroll to position [167, 0]
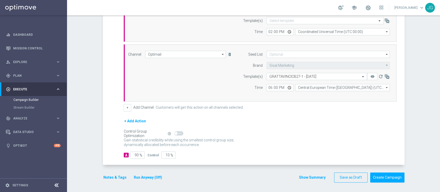
click at [114, 176] on button "Notes & Tags" at bounding box center [115, 177] width 24 height 6
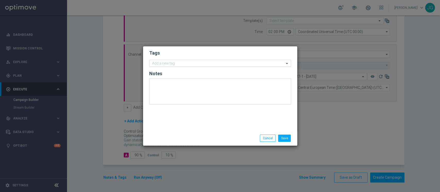
click at [201, 65] on input "text" at bounding box center [218, 64] width 132 height 4
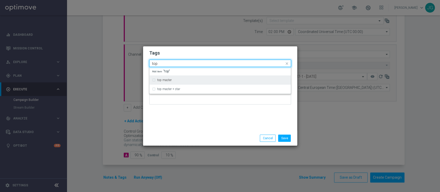
click at [173, 80] on div "top master" at bounding box center [222, 80] width 131 height 3
type input "top"
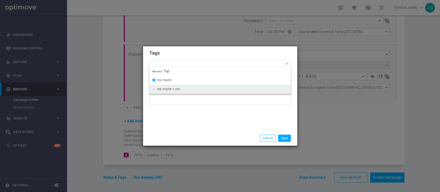
click at [188, 113] on div "Tags Quick find × top master top master top master + star Add item "top" Notes" at bounding box center [220, 88] width 154 height 85
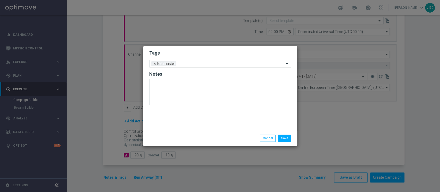
click at [198, 66] on div at bounding box center [231, 64] width 107 height 5
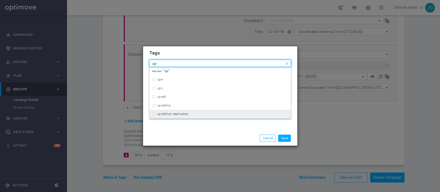
click at [177, 110] on div "up-selling+ reactivation" at bounding box center [219, 114] width 141 height 9
type input "up-"
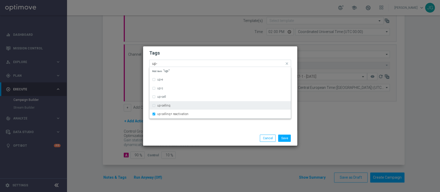
click at [178, 108] on div "up-selling" at bounding box center [220, 106] width 136 height 8
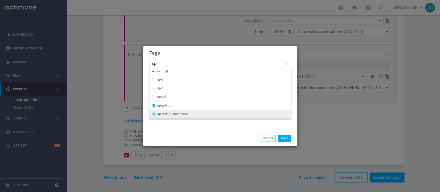
click at [178, 111] on div "up-selling+ reactivation" at bounding box center [220, 114] width 136 height 8
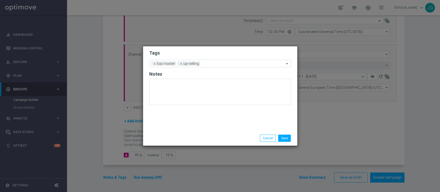
click at [194, 138] on div "Save Cancel" at bounding box center [219, 138] width 149 height 7
click at [219, 66] on div at bounding box center [243, 64] width 83 height 5
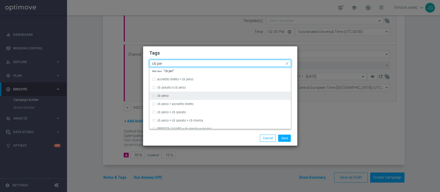
click at [185, 98] on div "cb perso" at bounding box center [220, 96] width 136 height 8
type input "cb per"
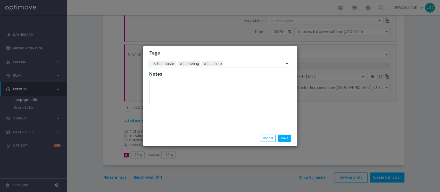
click at [207, 137] on div "Save Cancel" at bounding box center [245, 138] width 100 height 7
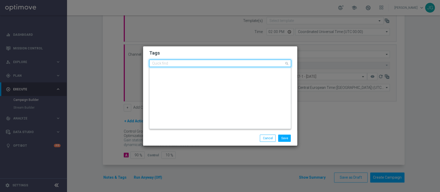
scroll to position [0, 0]
click at [249, 63] on input "text" at bounding box center [218, 64] width 132 height 4
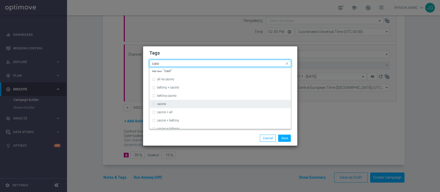
click at [183, 104] on div "casino" at bounding box center [222, 104] width 131 height 3
type input "casi"
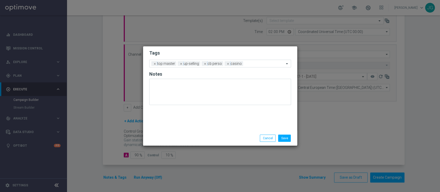
click at [195, 140] on div "Save Cancel" at bounding box center [219, 138] width 149 height 7
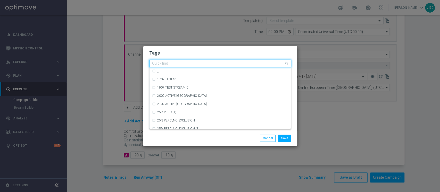
click at [259, 63] on input "text" at bounding box center [218, 64] width 132 height 4
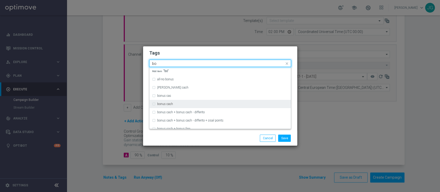
click at [182, 101] on div "bonus cash" at bounding box center [220, 104] width 136 height 8
type input "bo"
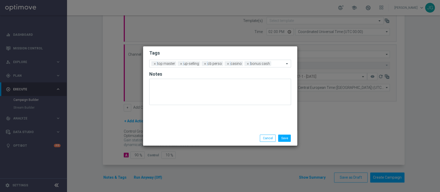
click at [208, 135] on div "Save Cancel" at bounding box center [245, 138] width 100 height 7
click at [290, 137] on button "Save" at bounding box center [284, 138] width 13 height 7
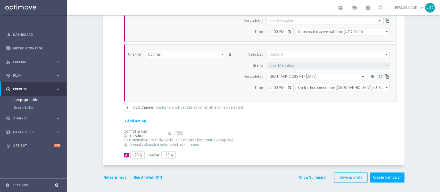
click at [151, 177] on button "Run Anyway (Off)" at bounding box center [147, 177] width 29 height 6
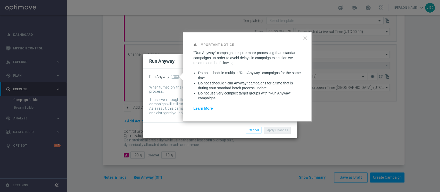
click at [175, 77] on span at bounding box center [175, 77] width 9 height 4
click at [175, 77] on input "checkbox" at bounding box center [175, 77] width 9 height 4
checkbox input "true"
click at [285, 133] on button "Apply Changes" at bounding box center [277, 130] width 27 height 7
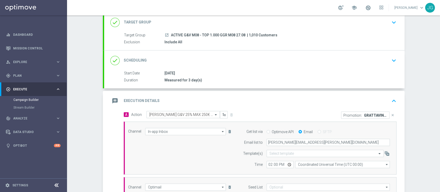
scroll to position [18, 0]
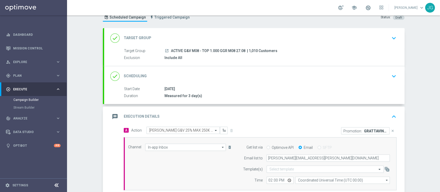
click at [308, 107] on div "message Execution Details keyboard_arrow_up" at bounding box center [254, 117] width 300 height 20
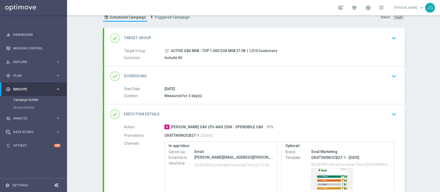
scroll to position [68, 0]
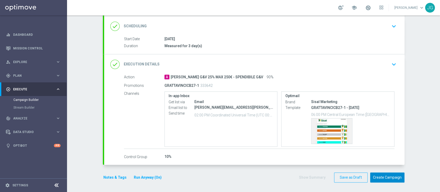
click at [390, 178] on button "Create Campaign" at bounding box center [387, 178] width 34 height 10
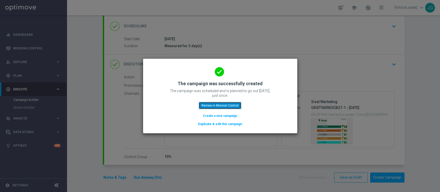
click at [223, 106] on button "Review in Mission Control" at bounding box center [220, 105] width 43 height 7
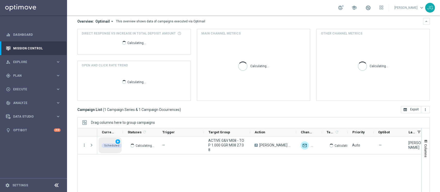
scroll to position [58, 0]
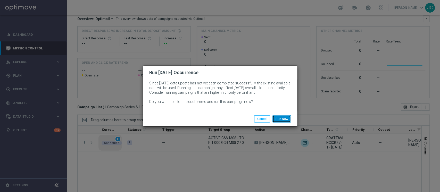
click at [285, 119] on button "Run Now" at bounding box center [281, 118] width 18 height 7
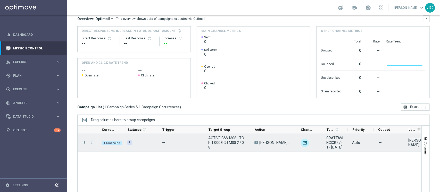
click at [90, 143] on span "Press SPACE to select this row." at bounding box center [91, 143] width 5 height 4
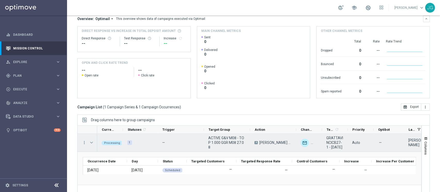
click at [90, 143] on span "Press SPACE to select this row." at bounding box center [91, 143] width 5 height 4
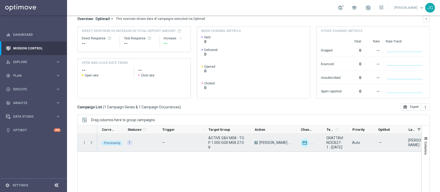
click at [90, 143] on span "Press SPACE to select this row." at bounding box center [91, 143] width 5 height 4
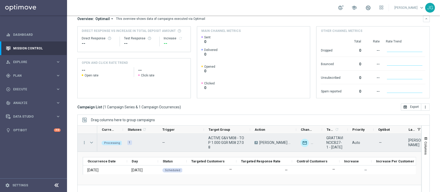
click at [90, 143] on span "Press SPACE to select this row." at bounding box center [91, 143] width 5 height 4
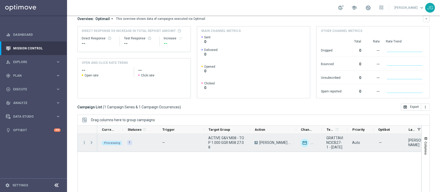
click at [90, 143] on span "Press SPACE to select this row." at bounding box center [91, 143] width 5 height 4
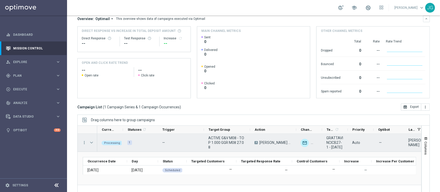
click at [90, 143] on span "Press SPACE to select this row." at bounding box center [91, 143] width 5 height 4
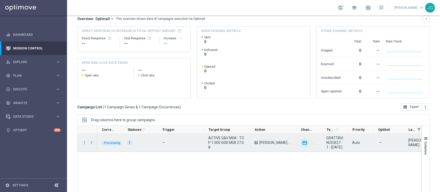
click at [90, 143] on span "Press SPACE to select this row." at bounding box center [91, 143] width 5 height 4
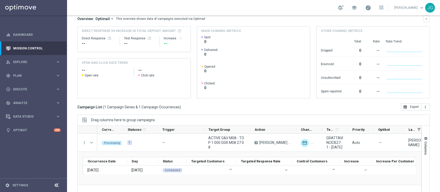
click at [365, 9] on span at bounding box center [368, 8] width 6 height 6
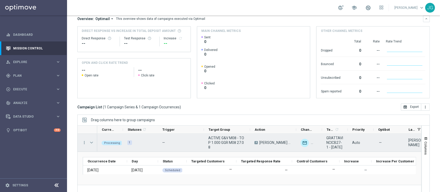
click at [92, 143] on span "Press SPACE to select this row." at bounding box center [91, 143] width 5 height 4
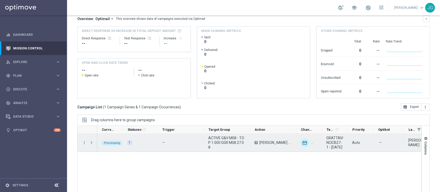
click at [92, 143] on span "Press SPACE to select this row." at bounding box center [91, 143] width 5 height 4
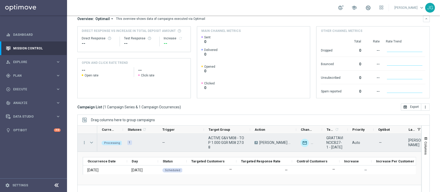
click at [92, 144] on span "Press SPACE to select this row." at bounding box center [91, 143] width 5 height 4
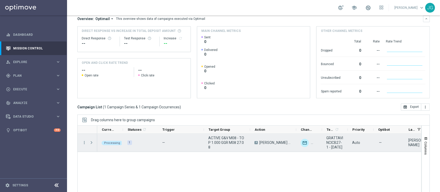
click at [92, 144] on span "Press SPACE to select this row." at bounding box center [91, 143] width 5 height 4
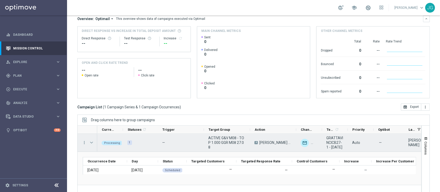
click at [92, 143] on span "Press SPACE to select this row." at bounding box center [91, 143] width 5 height 4
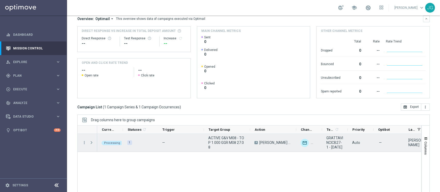
click at [92, 143] on span "Press SPACE to select this row." at bounding box center [91, 143] width 5 height 4
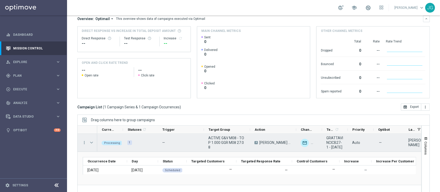
click at [92, 147] on span "Press SPACE to select this row." at bounding box center [92, 143] width 6 height 10
click at [93, 141] on span "Press SPACE to select this row." at bounding box center [91, 143] width 5 height 4
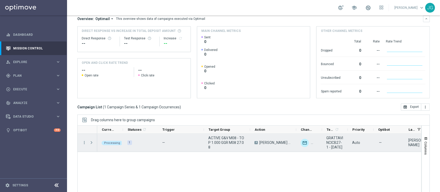
click at [93, 141] on span "Press SPACE to select this row." at bounding box center [91, 143] width 5 height 4
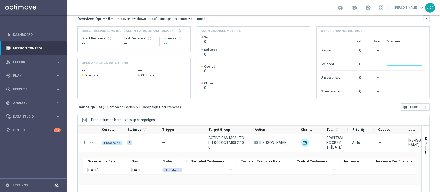
drag, startPoint x: 114, startPoint y: 191, endPoint x: 113, endPoint y: 195, distance: 3.7
click at [113, 192] on html "equalizer Dashboard Mission Control" at bounding box center [220, 96] width 440 height 192
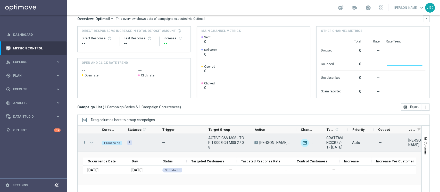
click at [93, 143] on span "Press SPACE to select this row." at bounding box center [91, 143] width 5 height 4
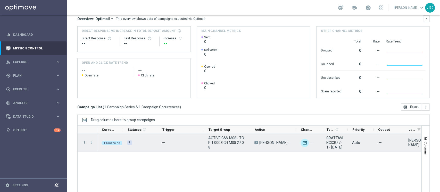
click at [93, 143] on span "Press SPACE to select this row." at bounding box center [91, 143] width 5 height 4
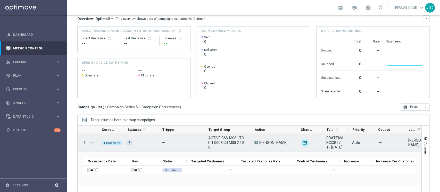
click at [93, 144] on span "Press SPACE to select this row." at bounding box center [91, 143] width 5 height 4
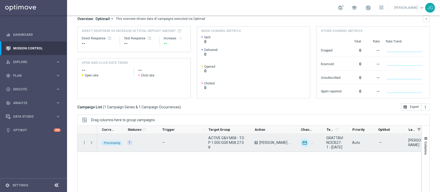
click at [93, 144] on span "Press SPACE to select this row." at bounding box center [91, 143] width 5 height 4
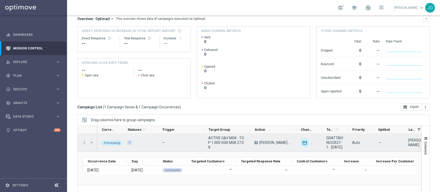
click at [91, 143] on span "Press SPACE to select this row." at bounding box center [91, 143] width 5 height 4
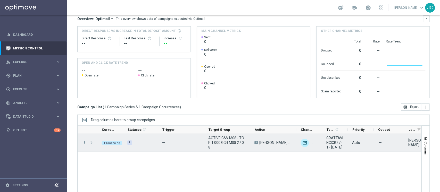
click at [91, 143] on span "Press SPACE to select this row." at bounding box center [91, 143] width 5 height 4
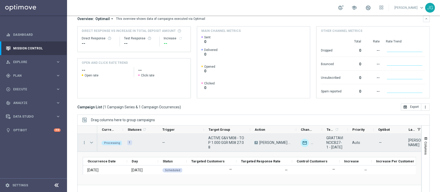
click at [92, 143] on span "Press SPACE to select this row." at bounding box center [91, 143] width 5 height 4
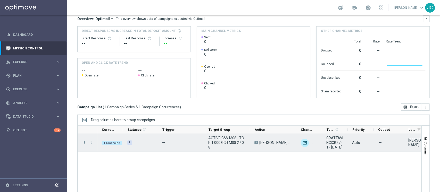
click at [92, 143] on span "Press SPACE to select this row." at bounding box center [91, 143] width 5 height 4
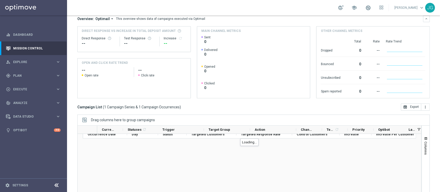
scroll to position [0, 0]
